Goal: Task Accomplishment & Management: Use online tool/utility

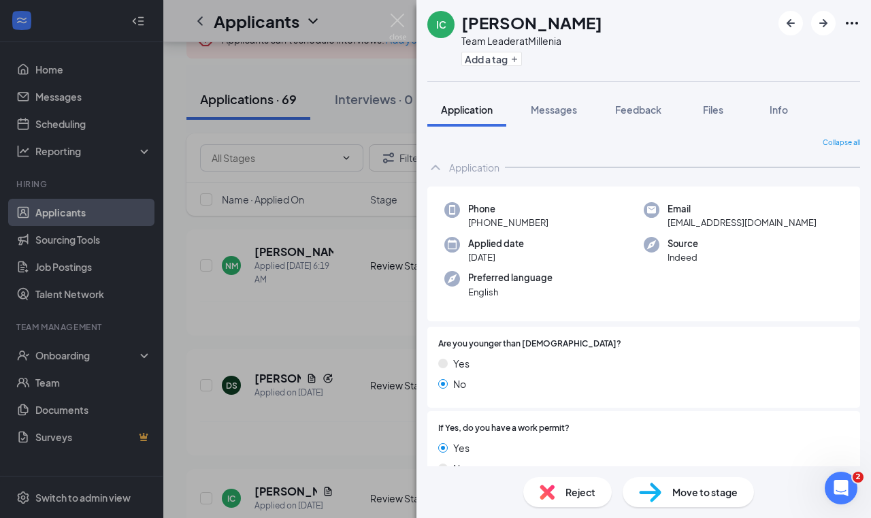
click at [203, 326] on div "IC Ireonna [PERSON_NAME] Team Leader at Millenia Add a tag Application Messages…" at bounding box center [435, 259] width 871 height 518
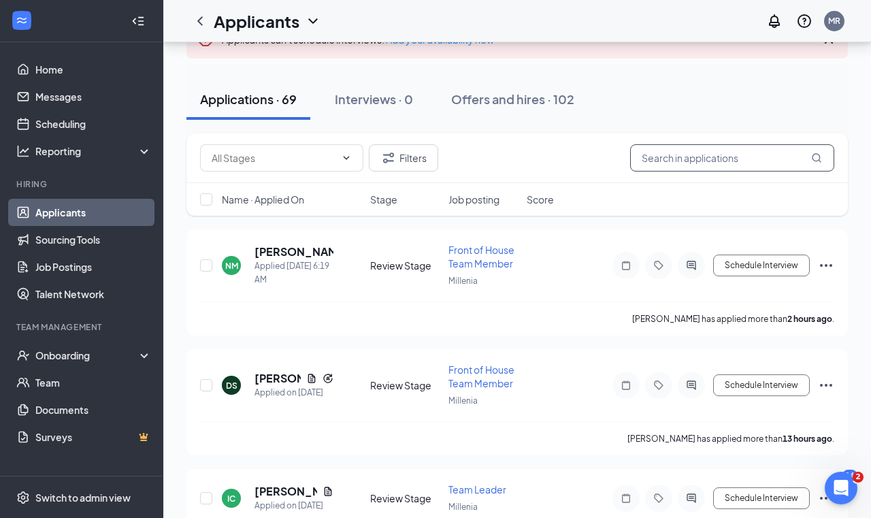
click at [653, 163] on input "text" at bounding box center [732, 157] width 204 height 27
click at [742, 158] on input "text" at bounding box center [732, 157] width 204 height 27
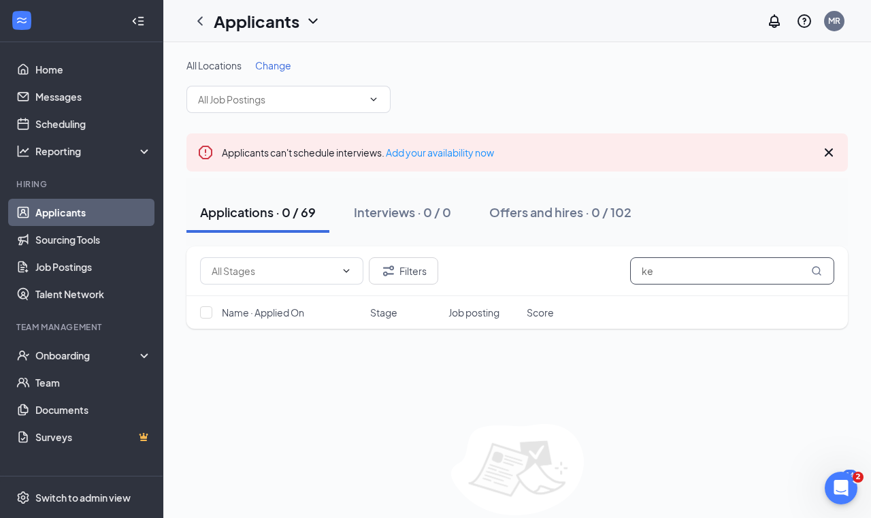
type input "k"
type input "ague"
